Goal: Transaction & Acquisition: Purchase product/service

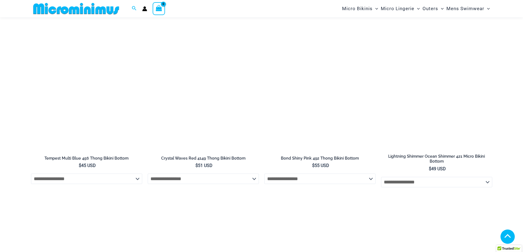
scroll to position [1423, 0]
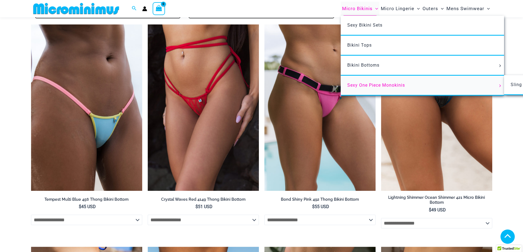
click at [380, 88] on link "Sexy One Piece Monokinis" at bounding box center [422, 86] width 163 height 20
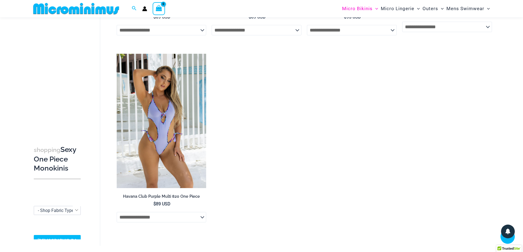
scroll to position [1475, 0]
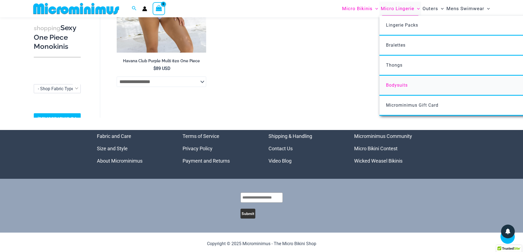
click at [402, 89] on link "Bodysuits" at bounding box center [460, 86] width 163 height 20
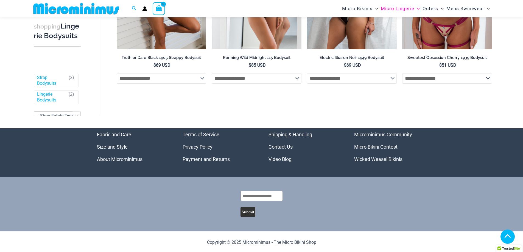
scroll to position [147, 0]
